Goal: Task Accomplishment & Management: Use online tool/utility

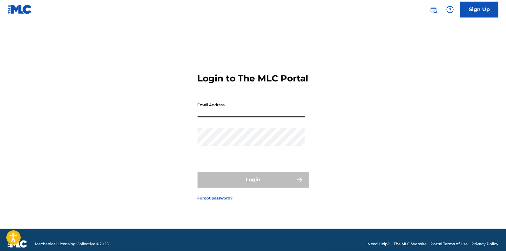
type input "[PERSON_NAME][EMAIL_ADDRESS][DOMAIN_NAME]"
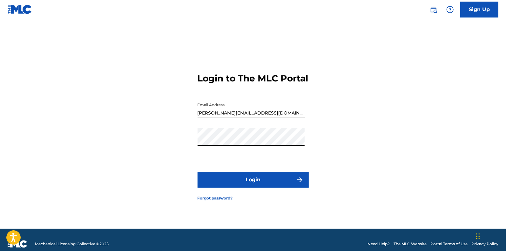
click at [239, 181] on button "Login" at bounding box center [253, 180] width 111 height 16
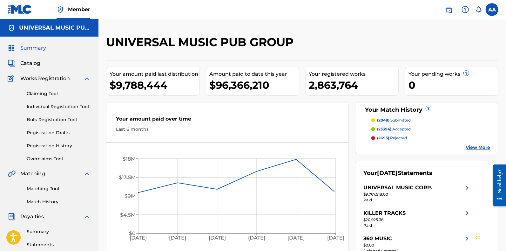
click at [29, 64] on span "Catalog" at bounding box center [30, 63] width 20 height 8
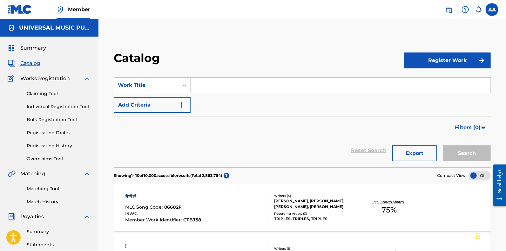
click at [214, 85] on input "Search Form" at bounding box center [341, 85] width 300 height 15
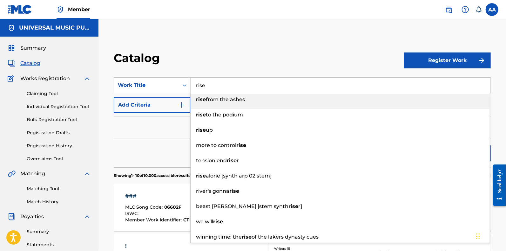
type input "rise"
click at [145, 102] on button "Add Criteria" at bounding box center [152, 105] width 77 height 16
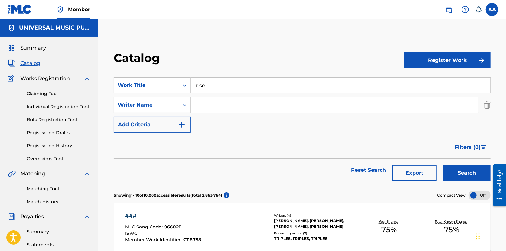
click at [208, 103] on input "Search Form" at bounding box center [335, 104] width 288 height 15
type input "goldford"
click at [443, 165] on button "Search" at bounding box center [467, 173] width 48 height 16
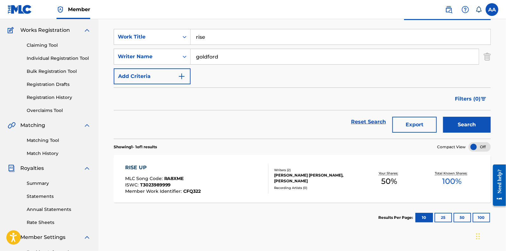
scroll to position [79, 0]
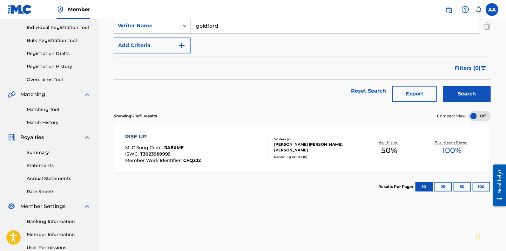
click at [218, 146] on div "RISE UP MLC Song Code : RA8XME ISWC : T3023989999 Member Work Identifier : CFQ3…" at bounding box center [196, 148] width 143 height 30
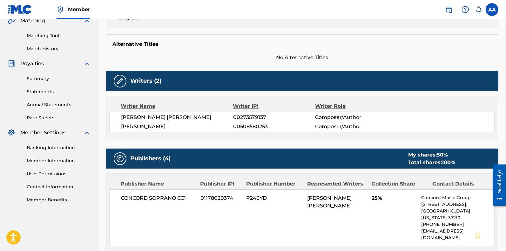
scroll to position [119, 0]
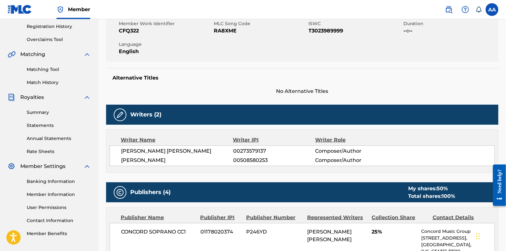
click at [39, 110] on link "Summary" at bounding box center [59, 112] width 64 height 7
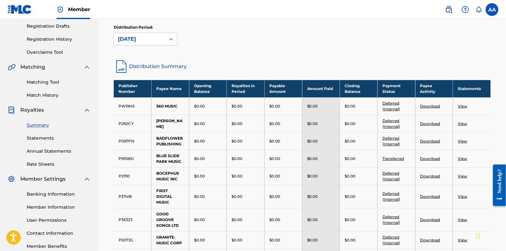
scroll to position [119, 0]
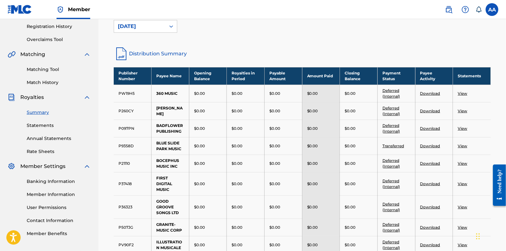
click at [40, 69] on link "Matching Tool" at bounding box center [59, 69] width 64 height 7
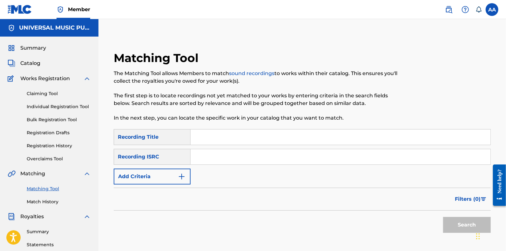
click at [207, 135] on input "Search Form" at bounding box center [341, 136] width 300 height 15
type input "rise"
click at [154, 180] on button "Add Criteria" at bounding box center [152, 176] width 77 height 16
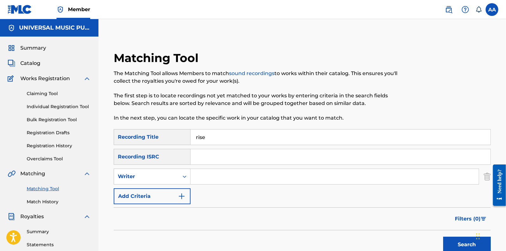
click at [160, 167] on div "SearchWithCriteria2ffa39c5-51a1-449f-9b17-68004eedd92a Recording Title rise Sea…" at bounding box center [302, 166] width 377 height 75
click at [159, 181] on div "Writer" at bounding box center [146, 176] width 65 height 12
click at [160, 197] on div "Recording Artist" at bounding box center [152, 192] width 76 height 16
drag, startPoint x: 184, startPoint y: 186, endPoint x: 223, endPoint y: 173, distance: 40.7
click at [223, 174] on input "Search Form" at bounding box center [335, 176] width 288 height 15
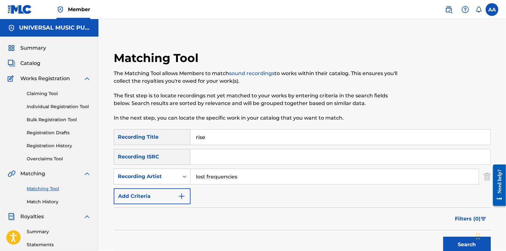
type input "lost frequencies"
click at [443, 236] on button "Search" at bounding box center [467, 244] width 48 height 16
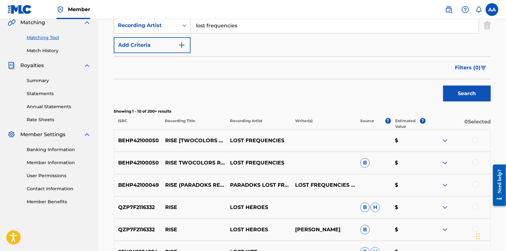
scroll to position [159, 0]
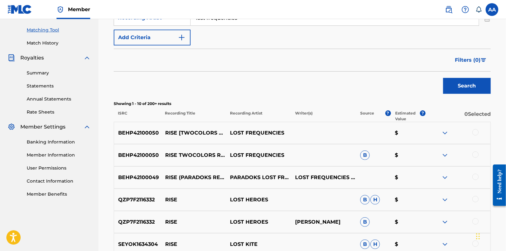
click at [476, 61] on span "Filters ( 0 )" at bounding box center [468, 60] width 26 height 8
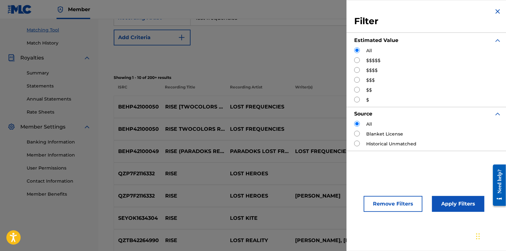
click at [366, 60] on div "$$$$$" at bounding box center [427, 60] width 147 height 7
click at [357, 58] on input "Search Form" at bounding box center [357, 60] width 6 height 6
radio input "true"
click at [453, 201] on button "Apply Filters" at bounding box center [458, 204] width 52 height 16
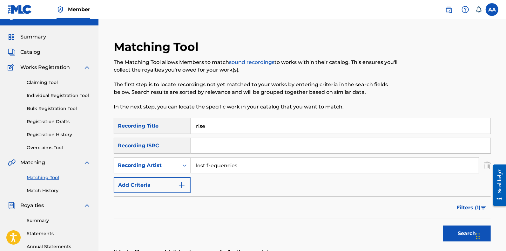
scroll to position [0, 0]
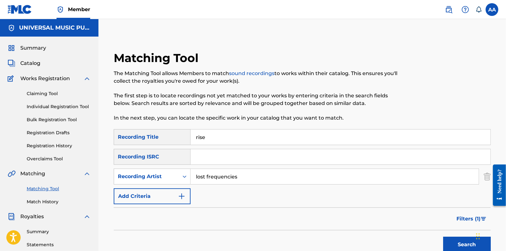
click at [24, 62] on span "Catalog" at bounding box center [30, 63] width 20 height 8
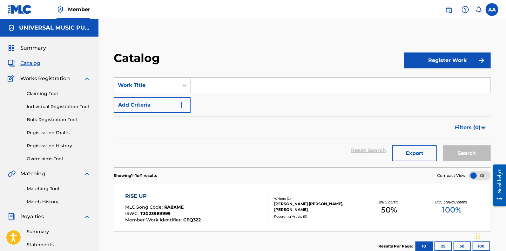
click at [203, 87] on input "Search Form" at bounding box center [341, 85] width 300 height 15
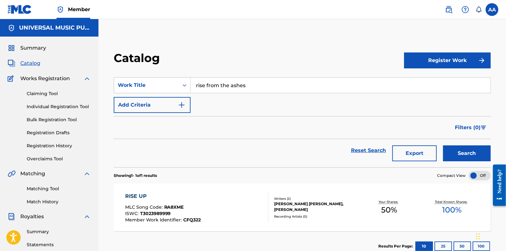
drag, startPoint x: 206, startPoint y: 86, endPoint x: 292, endPoint y: 89, distance: 85.9
click at [292, 89] on input "rise from the ashes" at bounding box center [341, 85] width 300 height 15
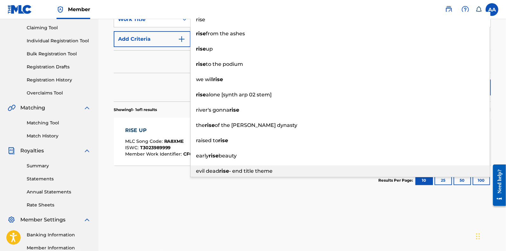
scroll to position [39, 0]
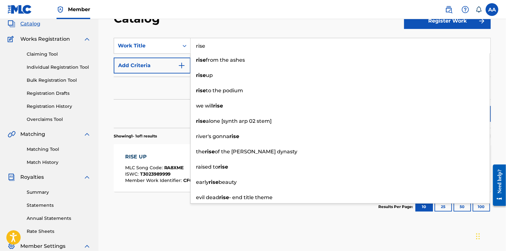
type input "rise"
click at [161, 86] on div "Filters ( 0 )" at bounding box center [302, 88] width 377 height 23
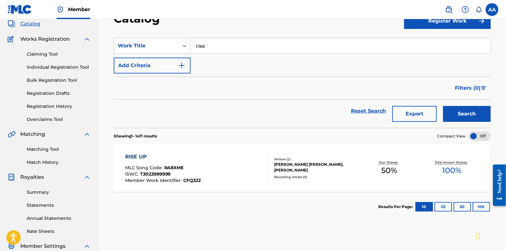
click at [466, 112] on button "Search" at bounding box center [467, 114] width 48 height 16
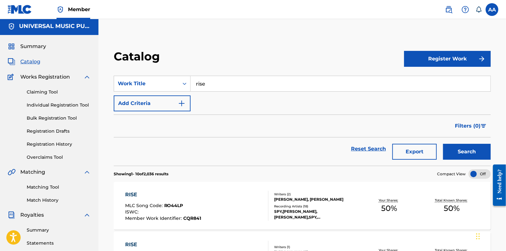
scroll to position [0, 0]
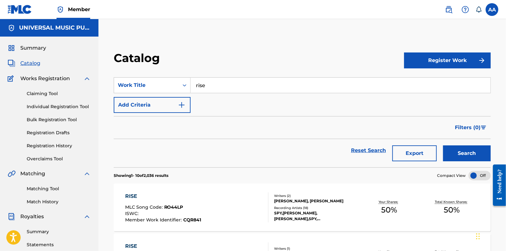
click at [179, 104] on img "Search Form" at bounding box center [182, 105] width 8 height 8
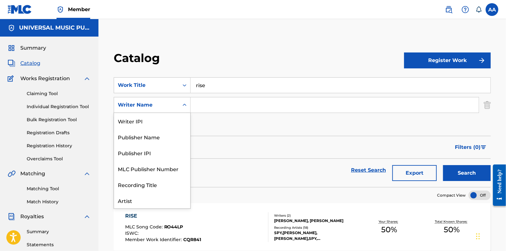
click at [179, 104] on div "Search Form" at bounding box center [184, 104] width 11 height 11
click at [213, 104] on input "Search Form" at bounding box center [335, 104] width 288 height 15
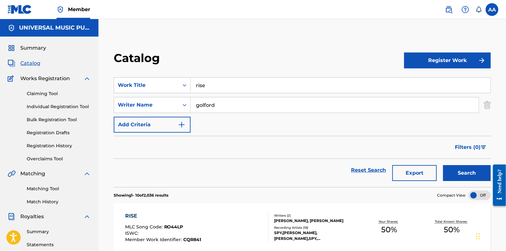
click at [443, 165] on button "Search" at bounding box center [467, 173] width 48 height 16
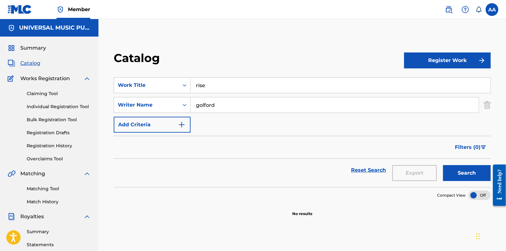
click at [204, 104] on input "golford" at bounding box center [335, 104] width 288 height 15
type input "goldford"
click at [443, 165] on button "Search" at bounding box center [467, 173] width 48 height 16
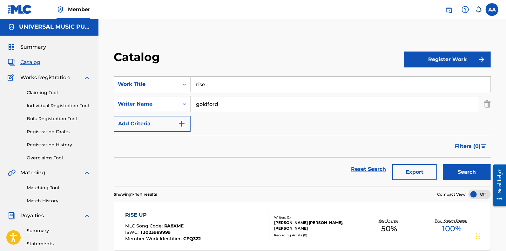
scroll to position [0, 0]
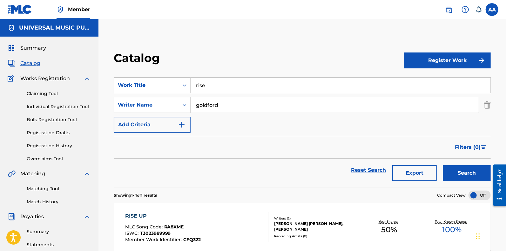
click at [449, 10] on img at bounding box center [449, 10] width 8 height 8
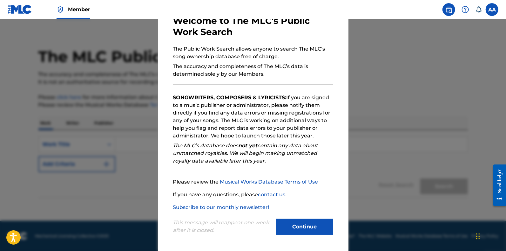
scroll to position [40, 0]
click at [298, 227] on button "Continue" at bounding box center [304, 226] width 57 height 16
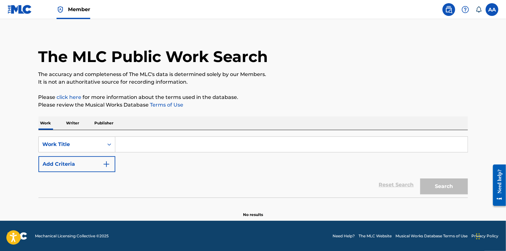
click at [126, 140] on input "Search Form" at bounding box center [291, 144] width 352 height 15
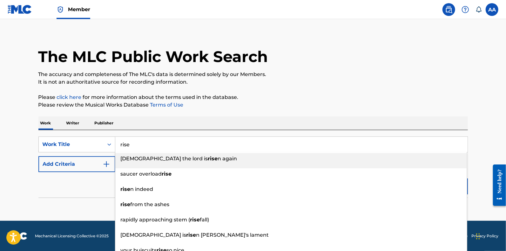
type input "rise"
click at [71, 168] on button "Add Criteria" at bounding box center [76, 164] width 77 height 16
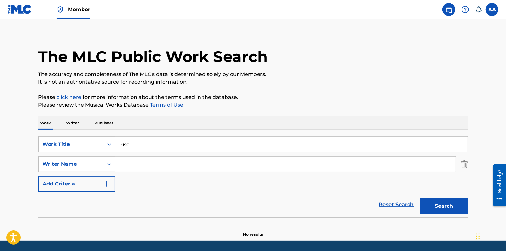
click at [121, 166] on input "Search Form" at bounding box center [285, 163] width 341 height 15
type input "goldford"
click at [420, 198] on button "Search" at bounding box center [444, 206] width 48 height 16
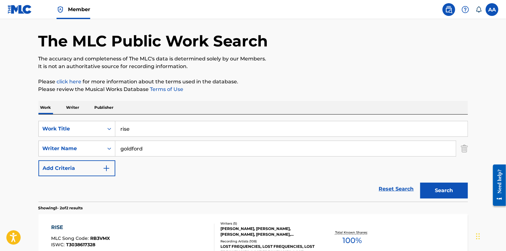
scroll to position [45, 0]
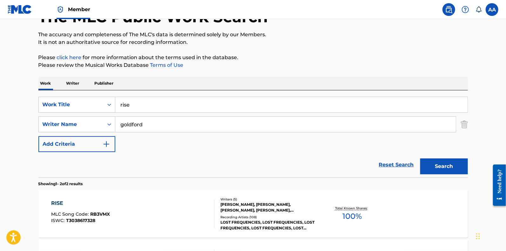
click at [166, 209] on div "RISE MLC Song Code : RB3VMX ISWC : T3038617328" at bounding box center [132, 213] width 163 height 29
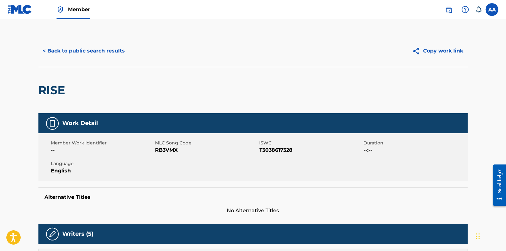
click at [105, 52] on button "< Back to public search results" at bounding box center [83, 51] width 91 height 16
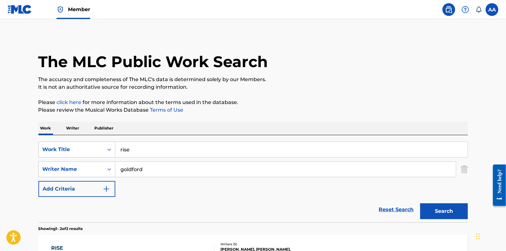
click at [72, 12] on span "Member" at bounding box center [79, 9] width 22 height 7
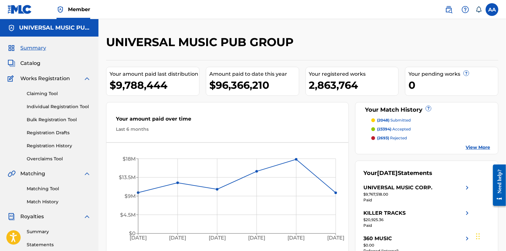
click at [37, 60] on span "Catalog" at bounding box center [30, 63] width 20 height 8
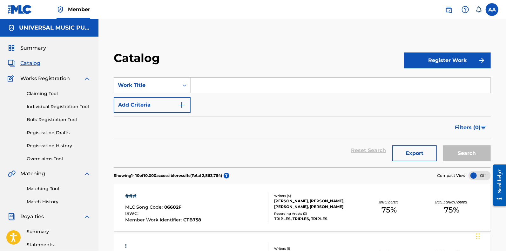
click at [201, 87] on input "Search Form" at bounding box center [341, 85] width 300 height 15
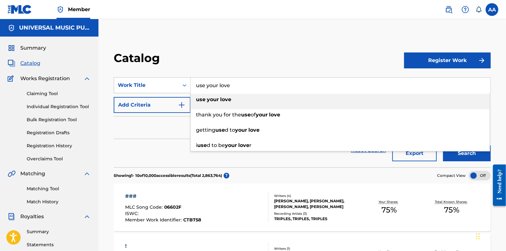
type input "use your love"
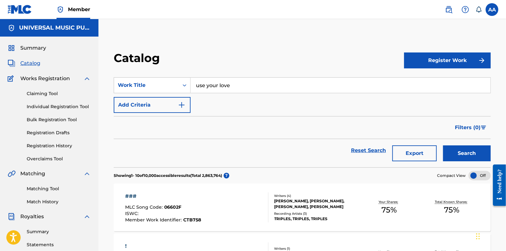
click at [171, 100] on button "Add Criteria" at bounding box center [152, 105] width 77 height 16
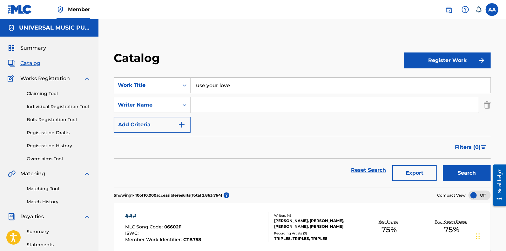
click at [219, 106] on input "Search Form" at bounding box center [335, 104] width 288 height 15
type input "goldford"
click at [443, 165] on button "Search" at bounding box center [467, 173] width 48 height 16
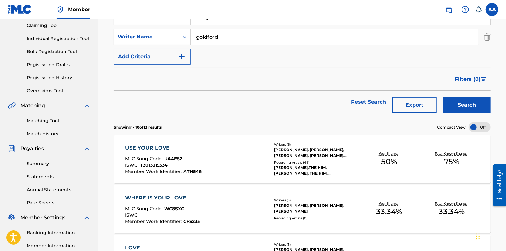
scroll to position [79, 0]
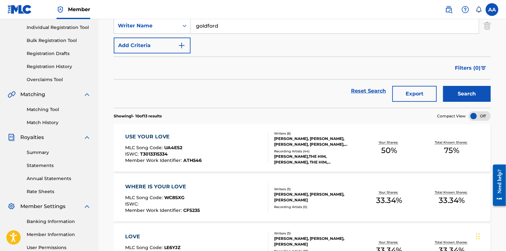
click at [229, 139] on div "USE YOUR LOVE MLC Song Code : UA4ES2 ISWC : T3013315334 Member Work Identifier …" at bounding box center [196, 148] width 143 height 30
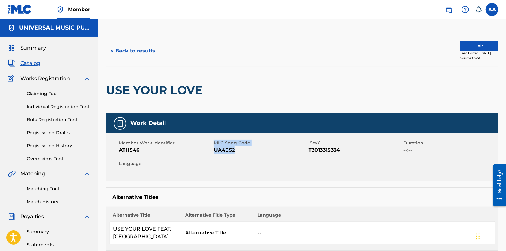
drag, startPoint x: 213, startPoint y: 149, endPoint x: 239, endPoint y: 150, distance: 25.7
click at [239, 150] on div "Member Work Identifier ATH546 MLC Song Code UA4ES2 ISWC T3013315334 Duration --…" at bounding box center [302, 157] width 392 height 48
click at [239, 150] on span "UA4ES2" at bounding box center [260, 150] width 93 height 8
click at [221, 149] on span "UA4ES2" at bounding box center [260, 150] width 93 height 8
drag, startPoint x: 214, startPoint y: 149, endPoint x: 234, endPoint y: 150, distance: 19.7
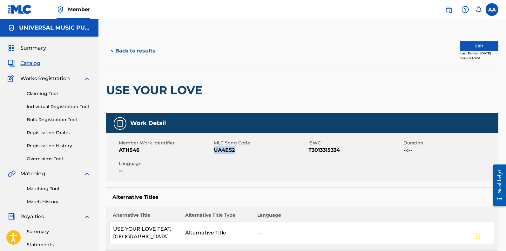
click at [234, 150] on span "UA4ES2" at bounding box center [260, 150] width 93 height 8
copy span "UA4ES2"
click at [130, 51] on button "< Back to results" at bounding box center [133, 51] width 54 height 16
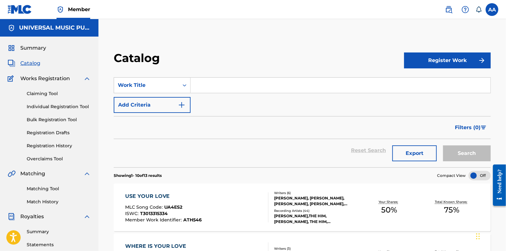
click at [212, 84] on input "Search Form" at bounding box center [341, 85] width 300 height 15
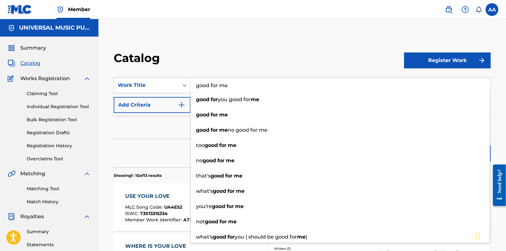
type input "good for me"
click at [138, 99] on button "Add Criteria" at bounding box center [152, 105] width 77 height 16
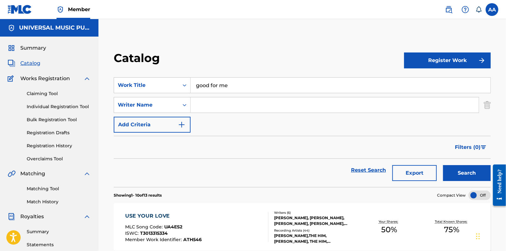
click at [197, 103] on input "Search Form" at bounding box center [335, 104] width 288 height 15
type input "goldford"
click at [443, 165] on button "Search" at bounding box center [467, 173] width 48 height 16
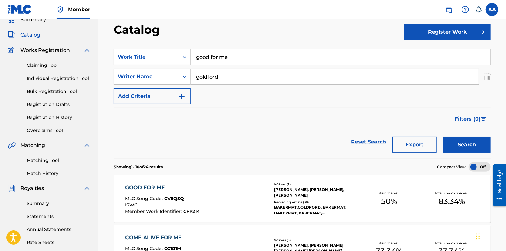
scroll to position [39, 0]
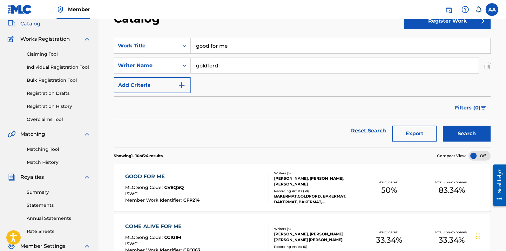
click at [214, 185] on div "GOOD FOR ME MLC Song Code : GV8QSQ ISWC : Member Work Identifier : CFP214" at bounding box center [196, 188] width 143 height 30
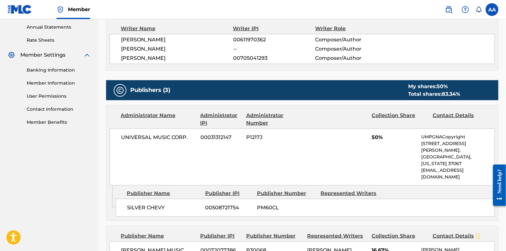
scroll to position [186, 0]
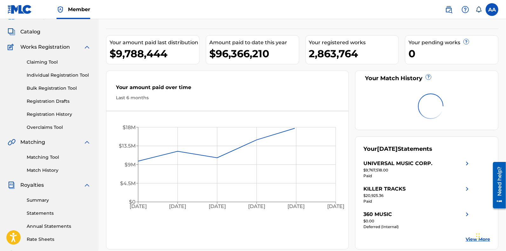
scroll to position [79, 0]
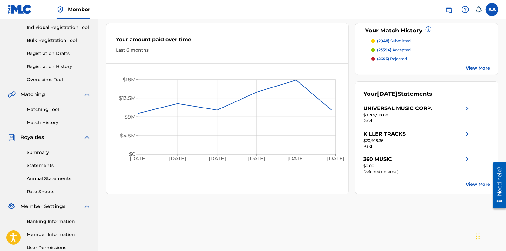
click at [36, 112] on link "Matching Tool" at bounding box center [59, 109] width 64 height 7
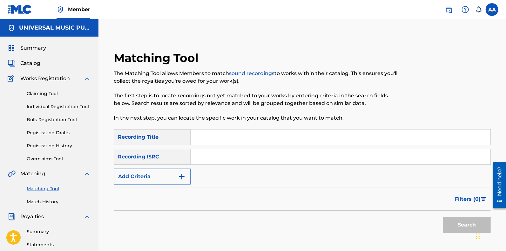
click at [215, 133] on input "Search Form" at bounding box center [341, 136] width 300 height 15
type input "use your love"
click at [174, 175] on button "Add Criteria" at bounding box center [152, 176] width 77 height 16
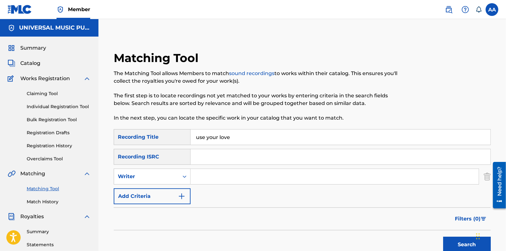
click at [205, 174] on input "Search Form" at bounding box center [335, 176] width 288 height 15
click at [167, 199] on button "Add Criteria" at bounding box center [152, 196] width 77 height 16
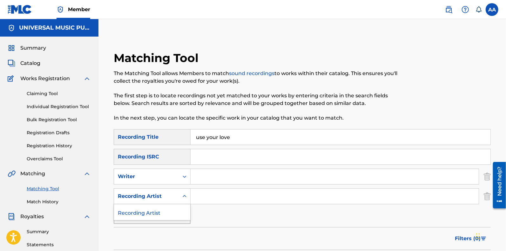
click at [165, 194] on div "Recording Artist" at bounding box center [146, 196] width 57 height 8
click at [167, 207] on div "Recording Artist" at bounding box center [152, 212] width 76 height 16
click at [209, 190] on input "Search Form" at bounding box center [335, 195] width 288 height 15
type input "sam feldt"
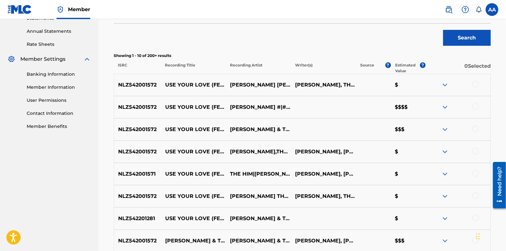
scroll to position [191, 0]
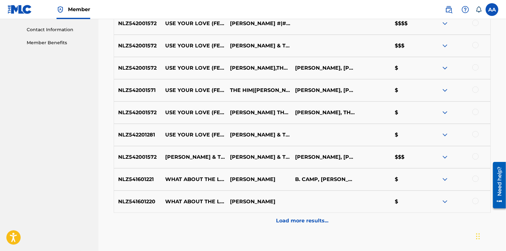
click at [299, 218] on p "Load more results..." at bounding box center [302, 221] width 52 height 8
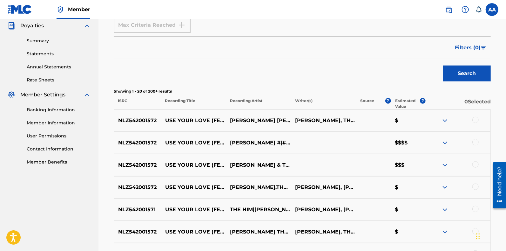
click at [474, 119] on div at bounding box center [476, 120] width 6 height 6
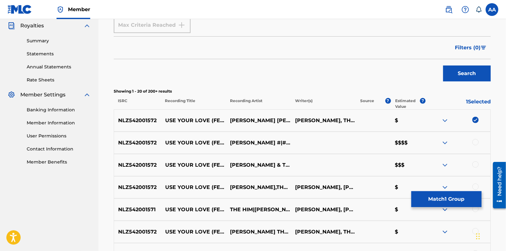
click at [476, 141] on div at bounding box center [476, 142] width 6 height 6
click at [476, 163] on div at bounding box center [476, 164] width 6 height 6
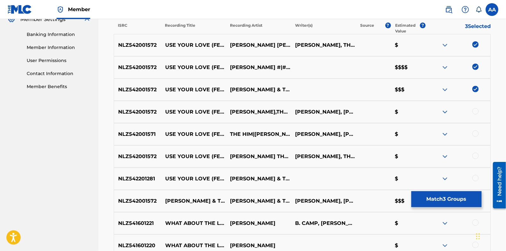
scroll to position [270, 0]
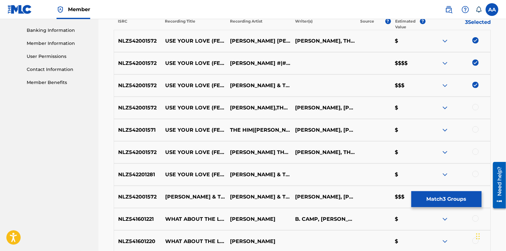
click at [477, 106] on div at bounding box center [476, 107] width 6 height 6
click at [477, 128] on div at bounding box center [476, 129] width 6 height 6
click at [477, 153] on div at bounding box center [476, 151] width 6 height 6
click at [477, 171] on div at bounding box center [476, 174] width 6 height 6
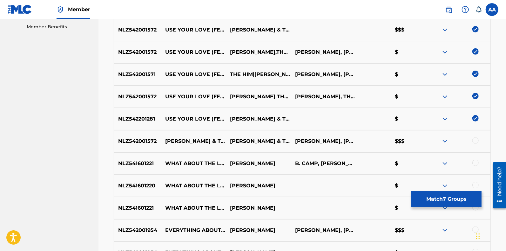
scroll to position [350, 0]
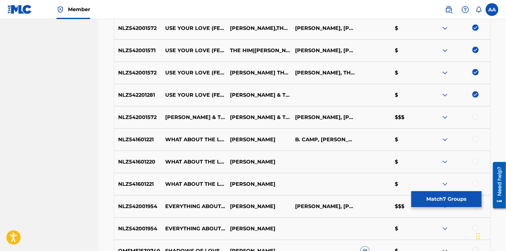
click at [476, 117] on div at bounding box center [476, 116] width 6 height 6
click at [446, 199] on button "Match 8 Groups" at bounding box center [447, 199] width 70 height 16
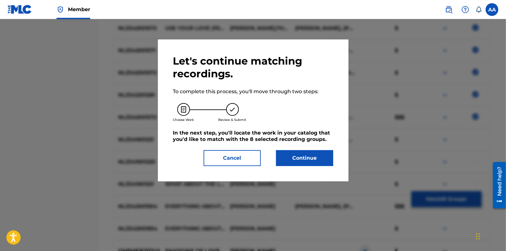
click at [316, 159] on button "Continue" at bounding box center [304, 158] width 57 height 16
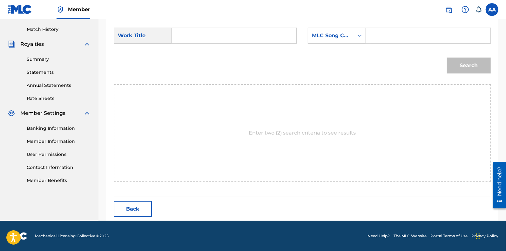
click at [222, 38] on input "Search Form" at bounding box center [234, 35] width 114 height 15
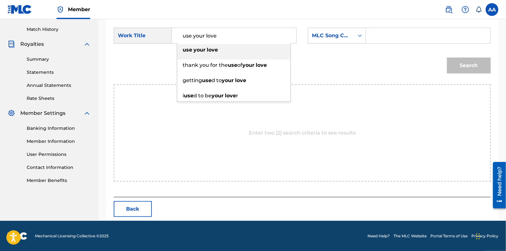
type input "use your love"
drag, startPoint x: 373, startPoint y: 26, endPoint x: 376, endPoint y: 31, distance: 5.0
click at [375, 28] on form "SearchWithCriteria529f1fec-6957-4949-862b-0b2aac25aad9 Work Title use your love…" at bounding box center [302, 52] width 377 height 64
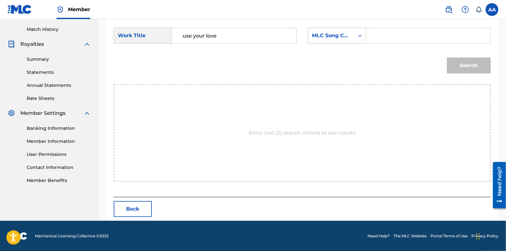
click at [378, 34] on input "Search Form" at bounding box center [428, 35] width 114 height 15
paste input "UA4ES2"
type input "UA4ES2"
click at [467, 62] on button "Search" at bounding box center [469, 66] width 44 height 16
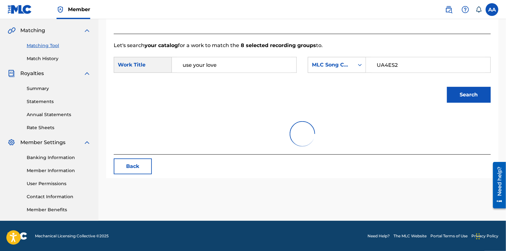
scroll to position [153, 0]
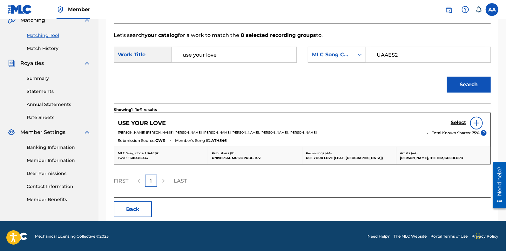
click at [474, 127] on div at bounding box center [476, 123] width 13 height 13
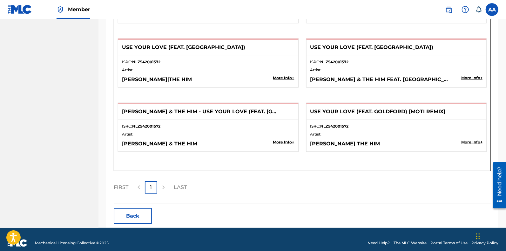
click at [138, 211] on button "Back" at bounding box center [133, 216] width 38 height 16
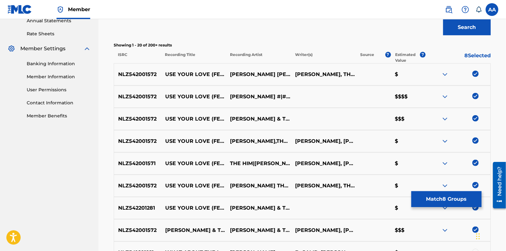
scroll to position [95, 0]
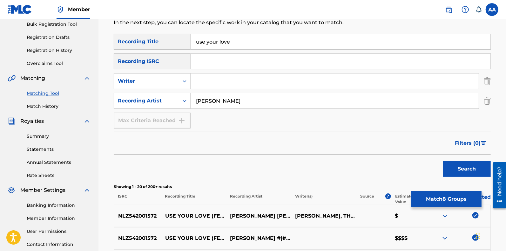
click at [436, 197] on button "Match 8 Groups" at bounding box center [447, 199] width 70 height 16
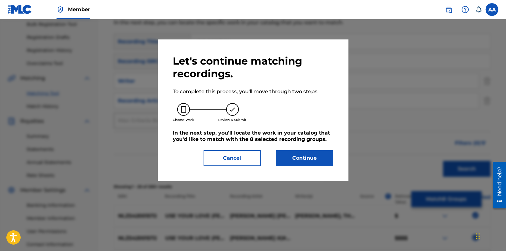
click at [304, 153] on button "Continue" at bounding box center [304, 158] width 57 height 16
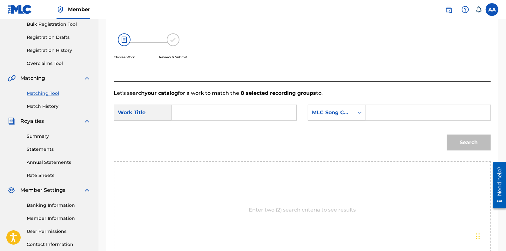
click at [211, 120] on input "Search Form" at bounding box center [234, 112] width 114 height 15
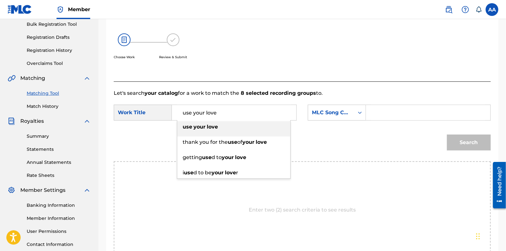
type input "use your love"
click at [397, 113] on input "Search Form" at bounding box center [428, 112] width 114 height 15
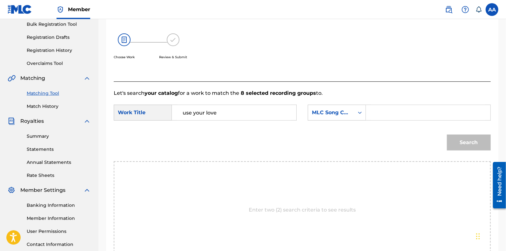
paste input "UA4ES2"
type input "UA4ES2"
click at [464, 144] on button "Search" at bounding box center [469, 142] width 44 height 16
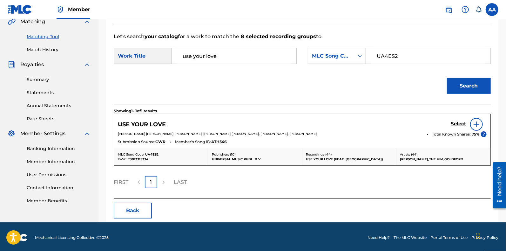
scroll to position [153, 0]
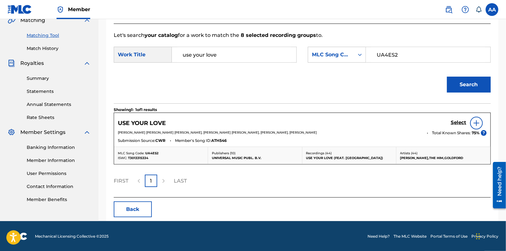
click at [460, 122] on h5 "Select" at bounding box center [459, 122] width 16 height 6
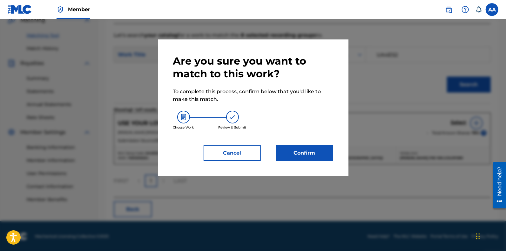
click at [319, 148] on button "Confirm" at bounding box center [304, 153] width 57 height 16
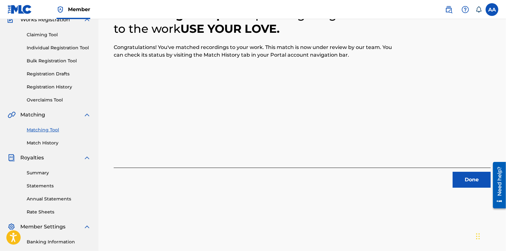
scroll to position [24, 0]
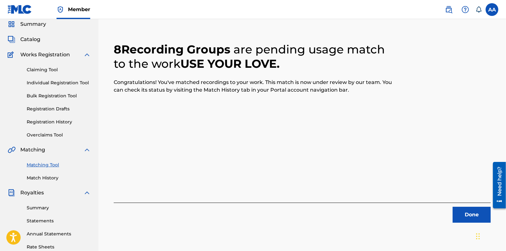
click at [468, 215] on button "Done" at bounding box center [472, 215] width 38 height 16
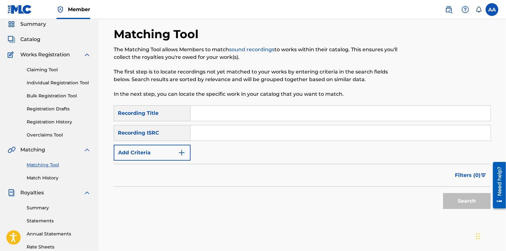
click at [202, 112] on input "Search Form" at bounding box center [341, 112] width 300 height 15
type input "good for me"
click at [141, 158] on button "Add Criteria" at bounding box center [152, 153] width 77 height 16
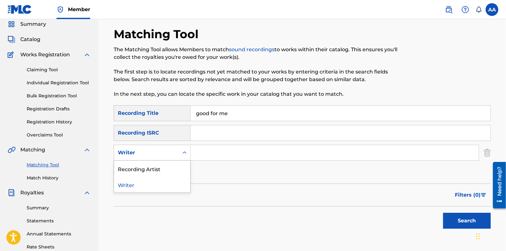
click at [167, 153] on div "Writer" at bounding box center [146, 153] width 57 height 8
click at [167, 167] on div "Recording Artist" at bounding box center [152, 168] width 76 height 16
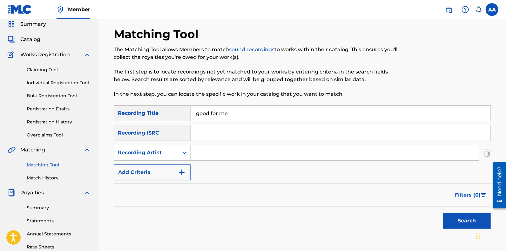
click at [216, 149] on input "Search Form" at bounding box center [335, 152] width 288 height 15
type input "sam feldt"
click at [443, 213] on button "Search" at bounding box center [467, 221] width 48 height 16
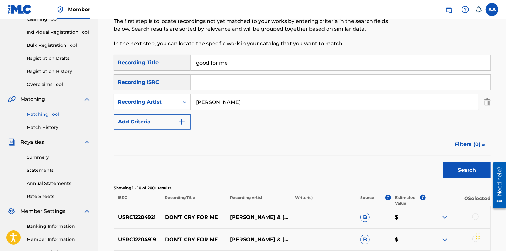
scroll to position [64, 0]
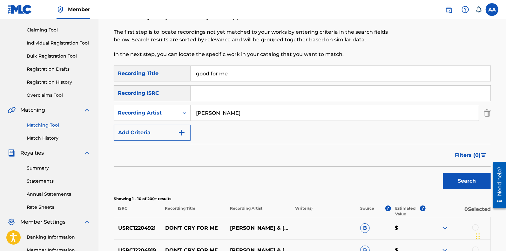
click at [242, 115] on input "sam feldt" at bounding box center [335, 112] width 288 height 15
